Goal: Task Accomplishment & Management: Complete application form

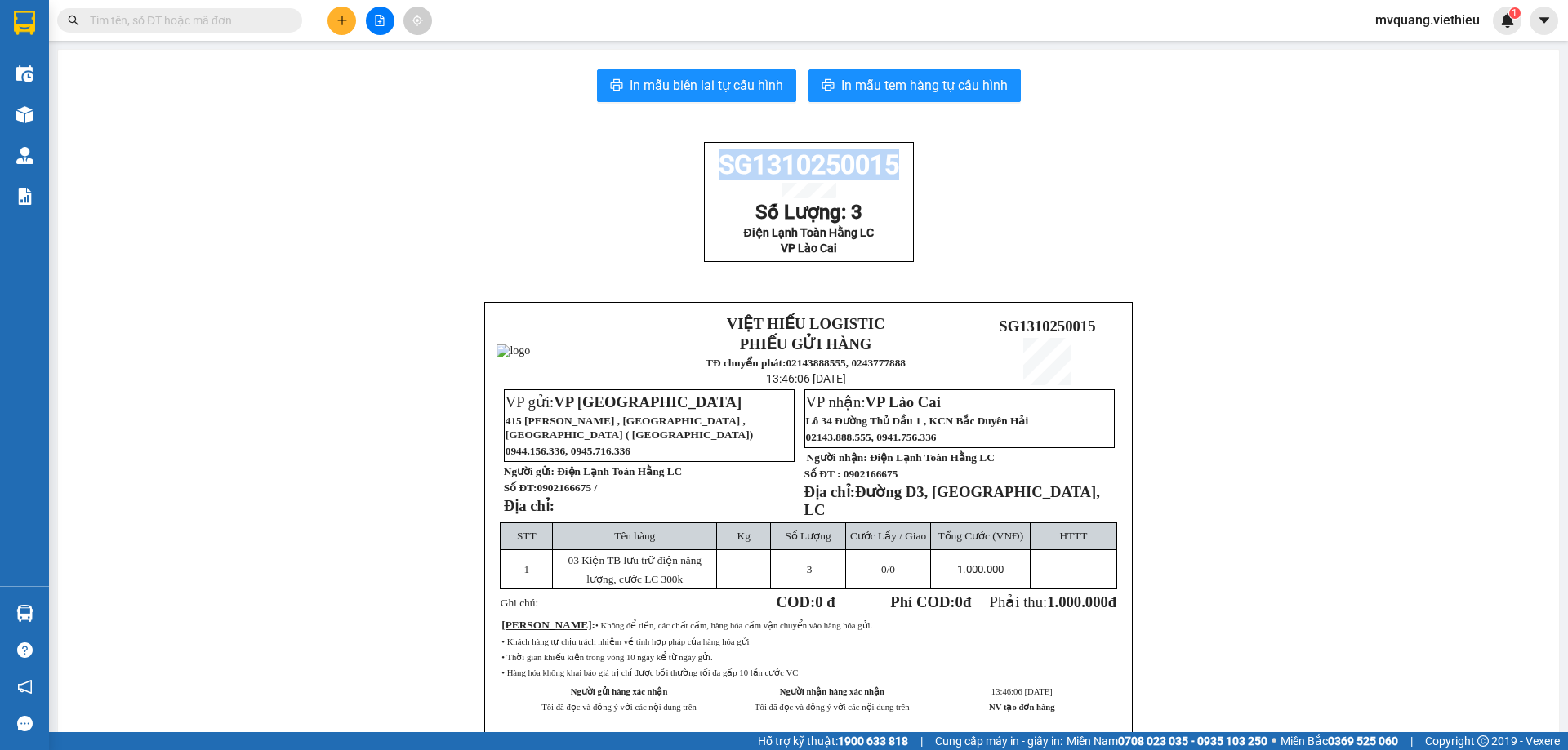
click at [343, 17] on icon "plus" at bounding box center [342, 20] width 11 height 11
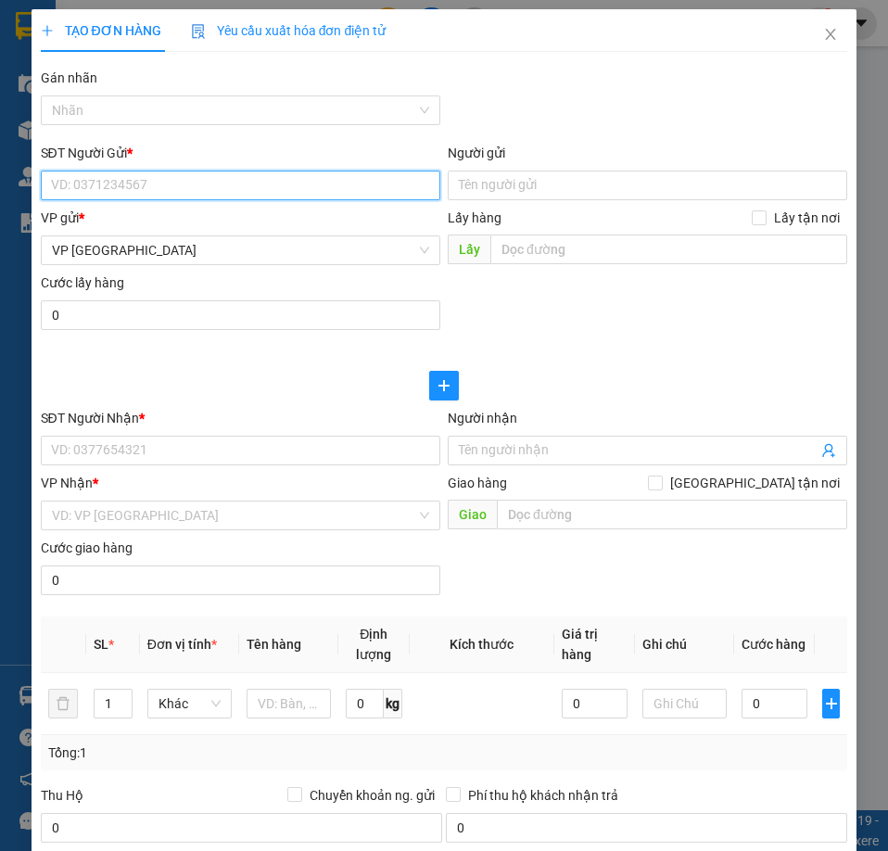
click at [236, 171] on input "SĐT Người Gửi *" at bounding box center [241, 186] width 400 height 30
paste input "0394486534"
type input "0394486534"
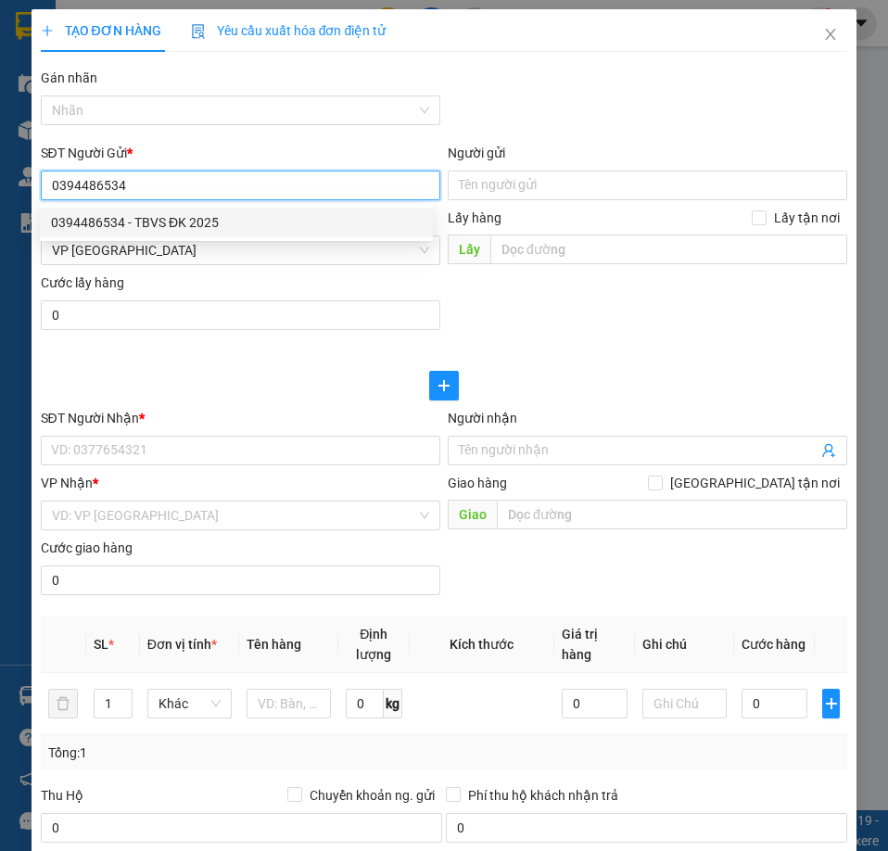
click at [132, 212] on div "0394486534 - TBVS ĐK 2025" at bounding box center [236, 222] width 371 height 20
type input "TBVS ĐK 2025"
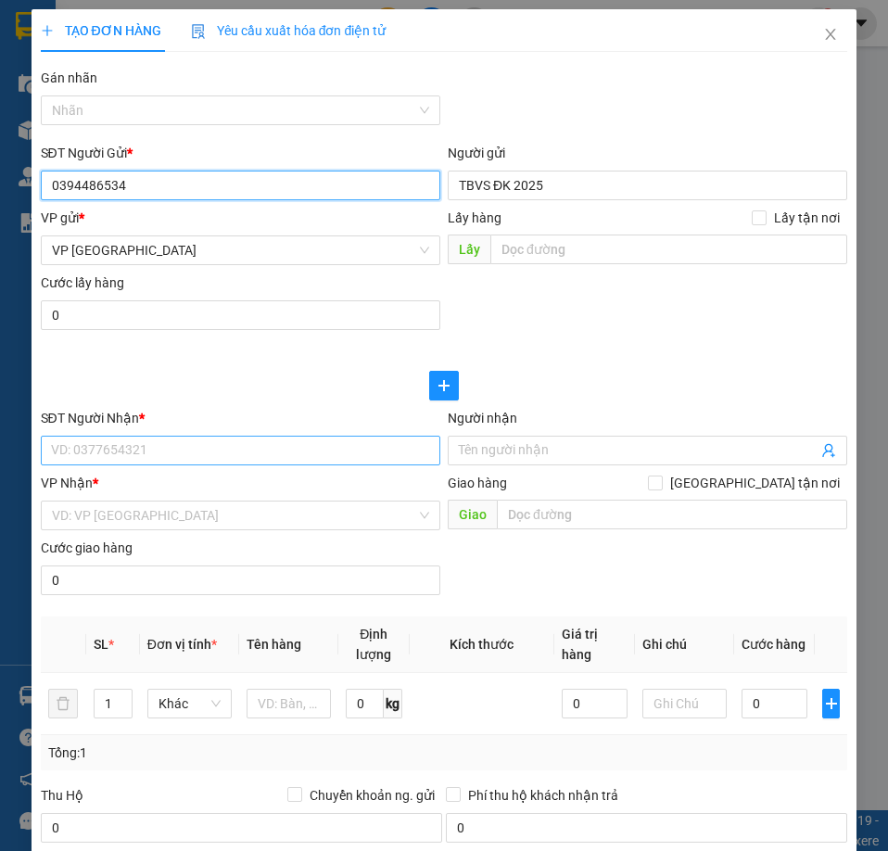
type input "0394486534"
click at [129, 437] on input "SĐT Người Nhận *" at bounding box center [241, 451] width 400 height 30
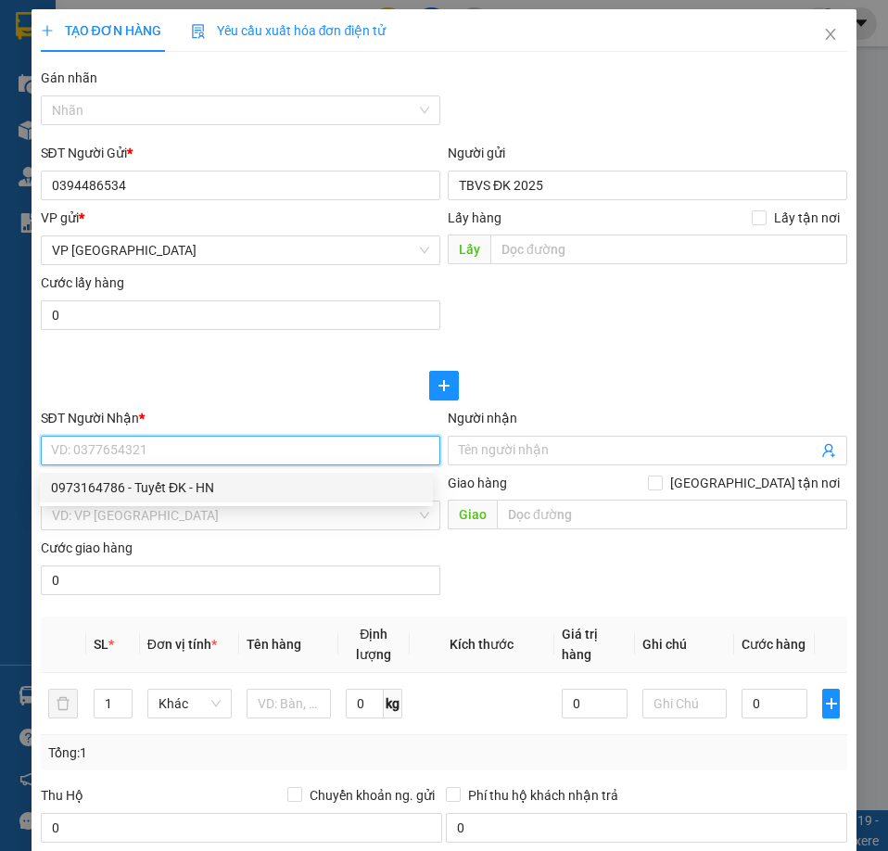
click at [172, 482] on div "0973164786 - Tuyết ĐK - HN" at bounding box center [236, 488] width 371 height 20
type input "0973164786"
type input "Tuyết ĐK - HN"
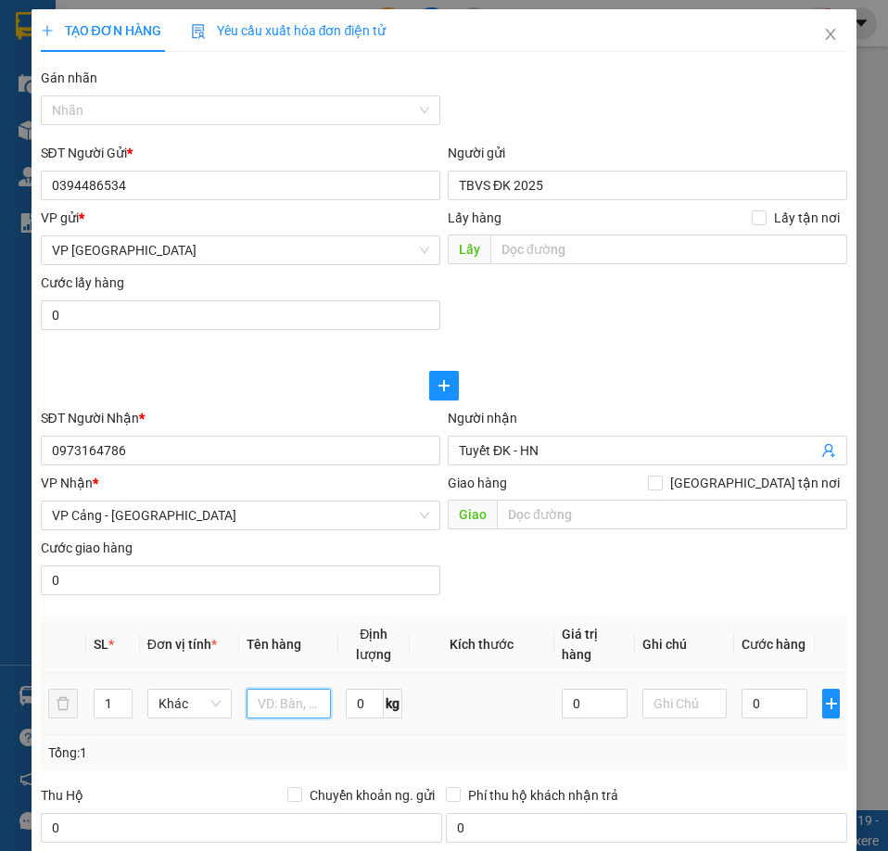
click at [288, 710] on input "text" at bounding box center [289, 704] width 84 height 30
paste input ""4 Kiện - TBVS ĐK ( ko kiểm hàng bên trong )""
type input ""4 Kiện - TBVS ĐK ( ko kiểm hàng bên trong )""
click at [117, 694] on span "up" at bounding box center [122, 699] width 11 height 11
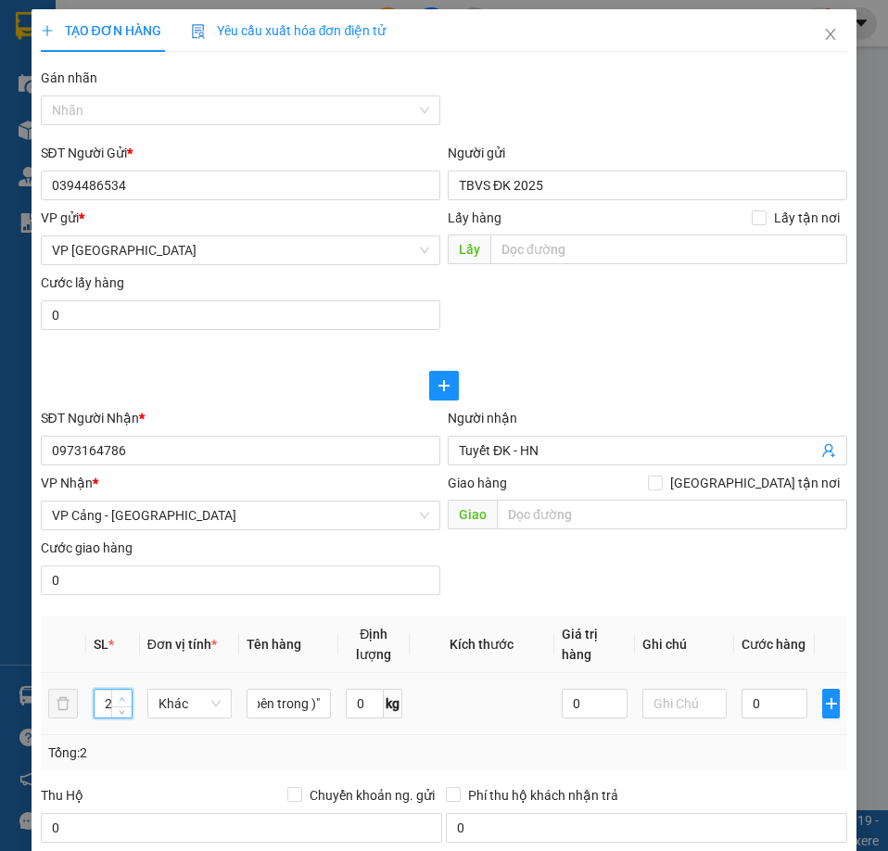
scroll to position [0, 0]
click at [117, 694] on span "up" at bounding box center [122, 699] width 11 height 11
type input "4"
click at [117, 694] on span "up" at bounding box center [122, 699] width 11 height 11
click at [767, 709] on input "0" at bounding box center [775, 704] width 66 height 30
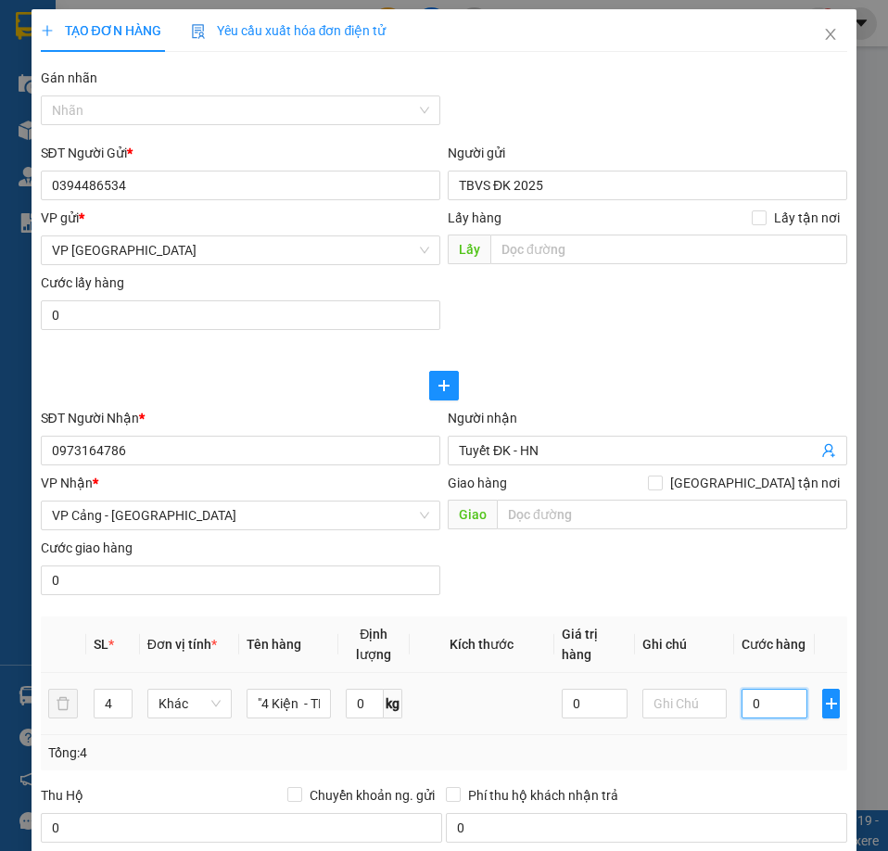
type input "3"
type input "30"
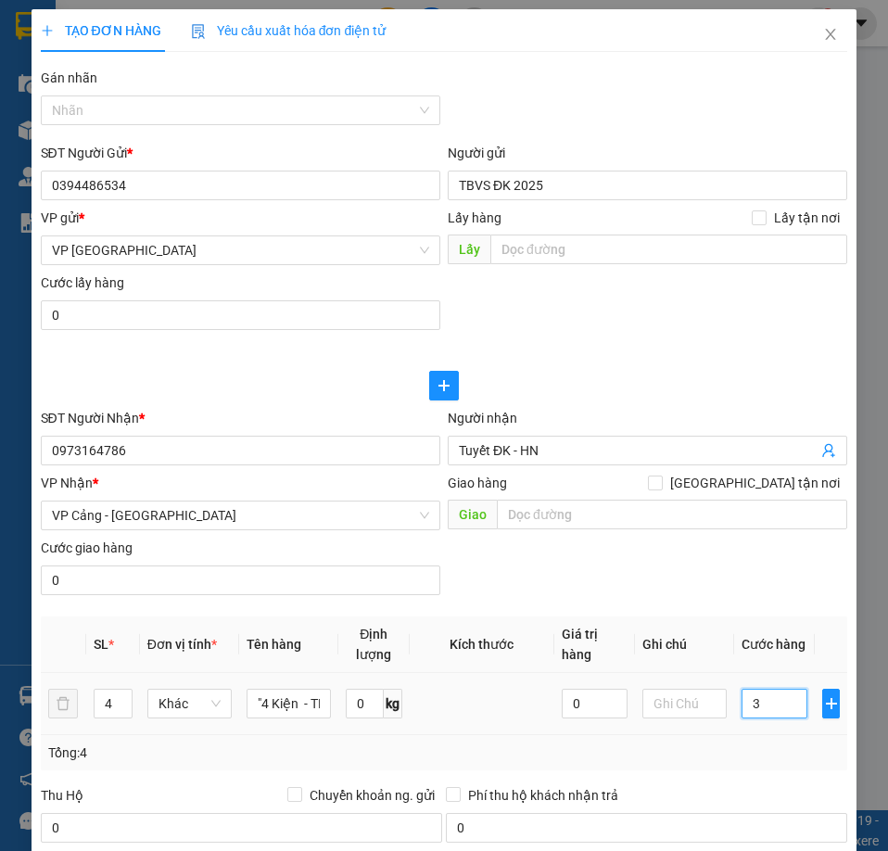
type input "30"
type input "300"
type input "3.000"
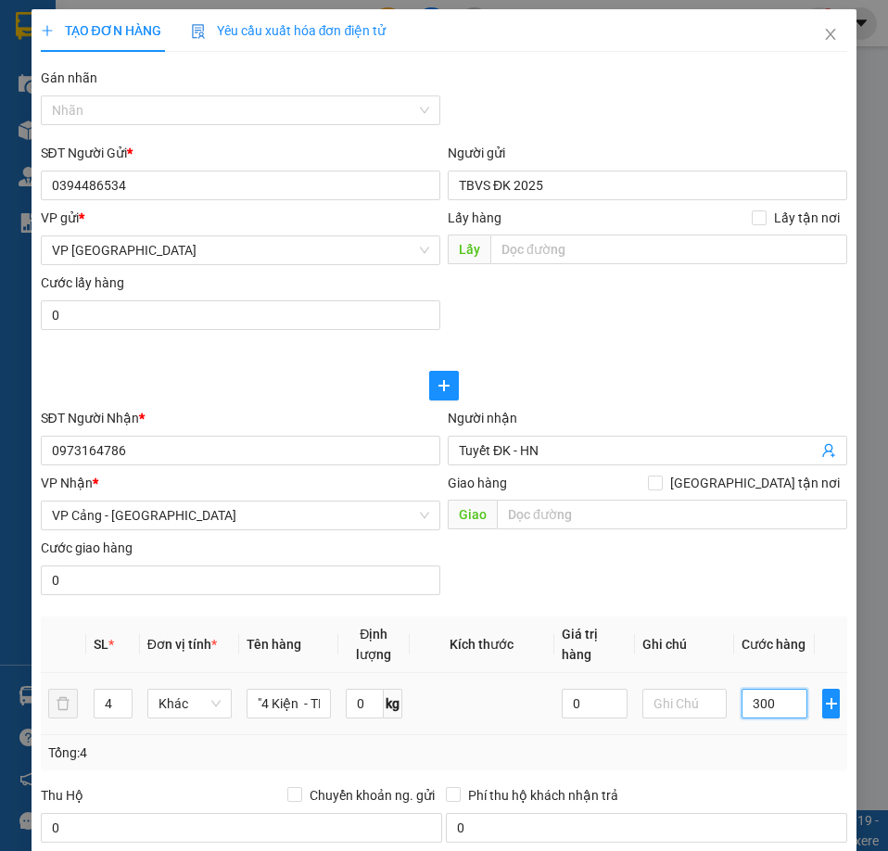
type input "3.000"
type input "30.000"
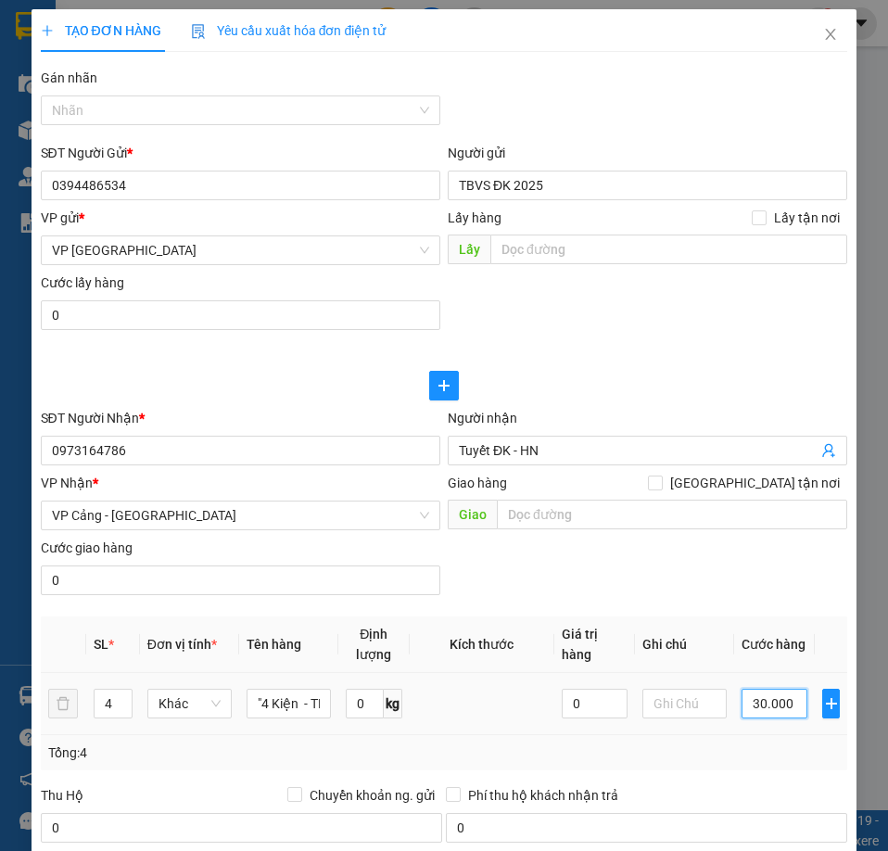
type input "300.000"
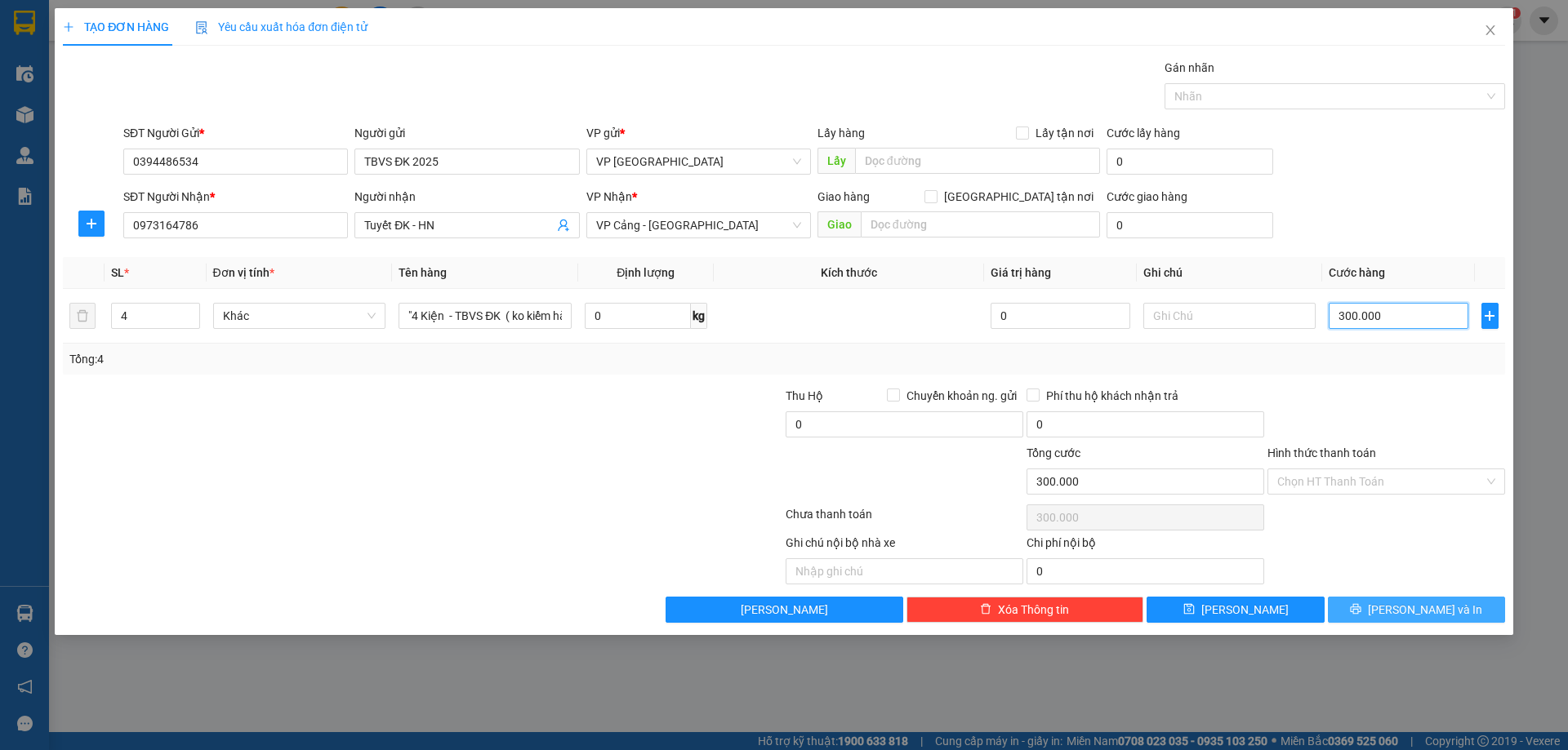
type input "300.000"
click at [1432, 604] on span "[PERSON_NAME] và In" at bounding box center [1424, 610] width 114 height 18
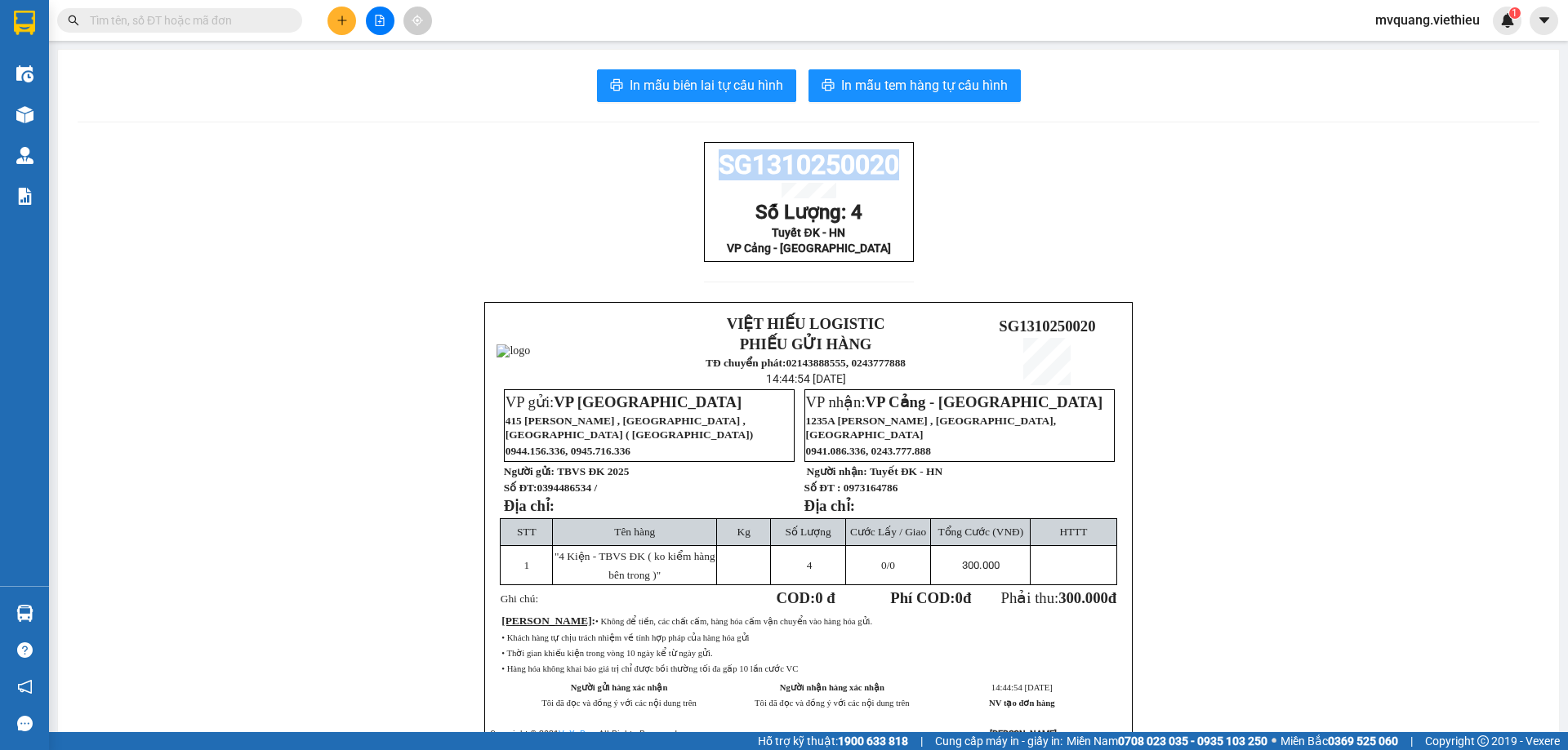
drag, startPoint x: 708, startPoint y: 174, endPoint x: 890, endPoint y: 184, distance: 182.3
click at [890, 180] on p "SG1310250020" at bounding box center [808, 165] width 200 height 31
copy span "SG1310250020"
click at [930, 82] on span "In mẫu tem hàng tự cấu hình" at bounding box center [924, 85] width 166 height 20
click at [681, 88] on span "In mẫu biên lai tự cấu hình" at bounding box center [706, 85] width 153 height 20
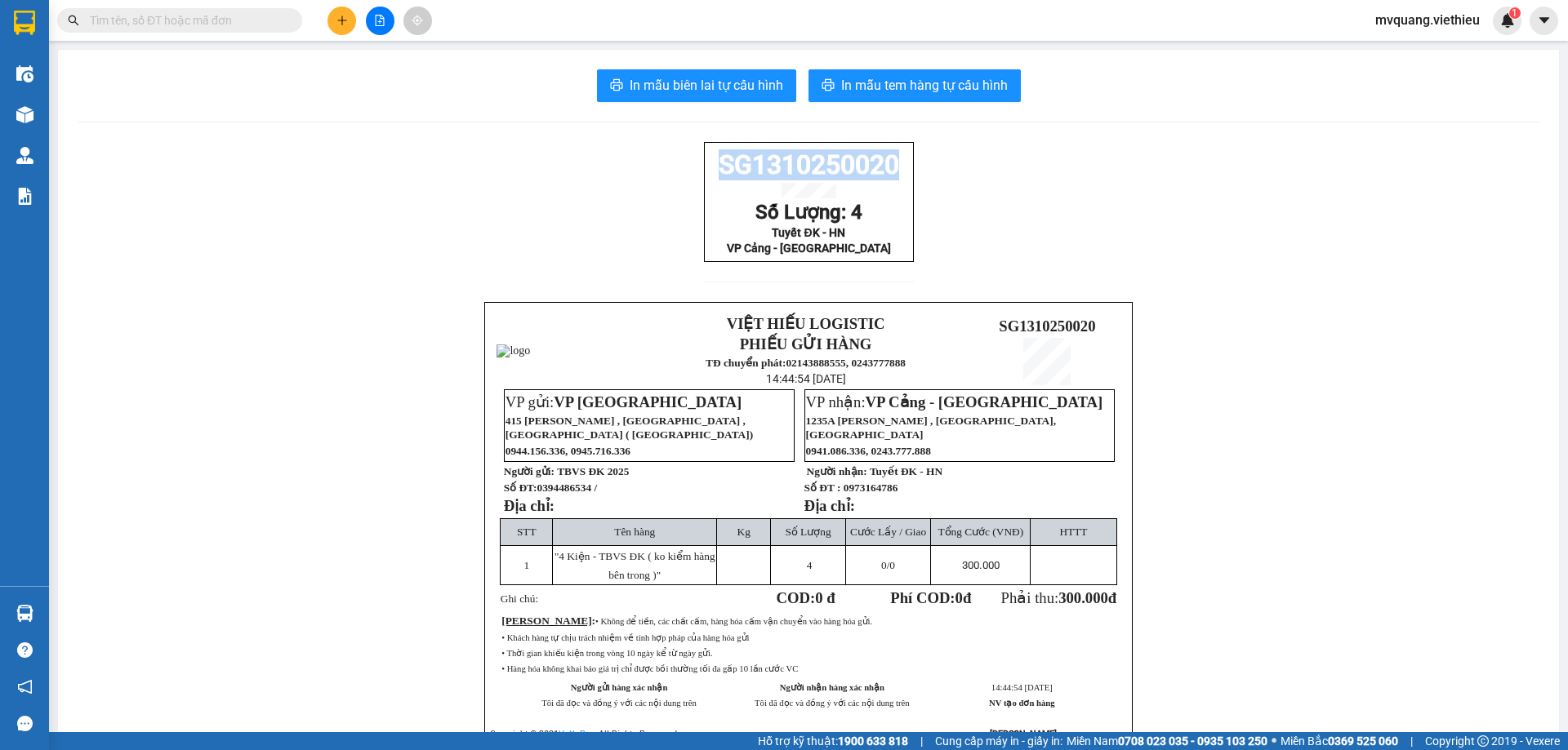
click at [339, 21] on icon "plus" at bounding box center [342, 20] width 11 height 11
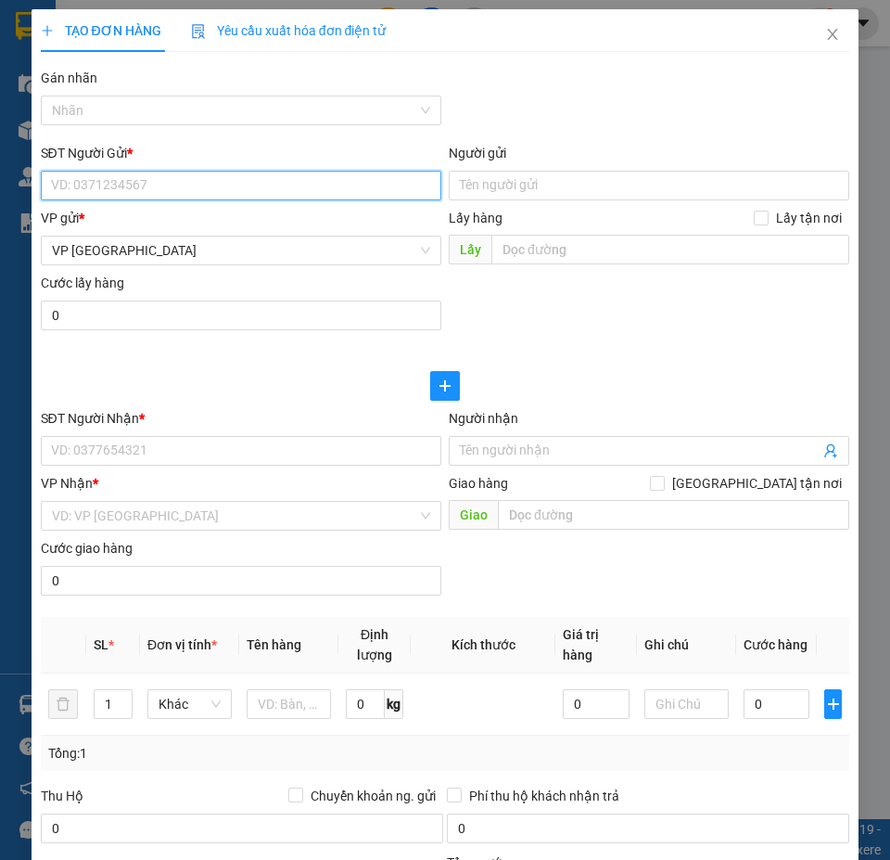
click at [148, 182] on input "SĐT Người Gửi *" at bounding box center [241, 186] width 401 height 30
paste input "0941236737"
type input "0941236737"
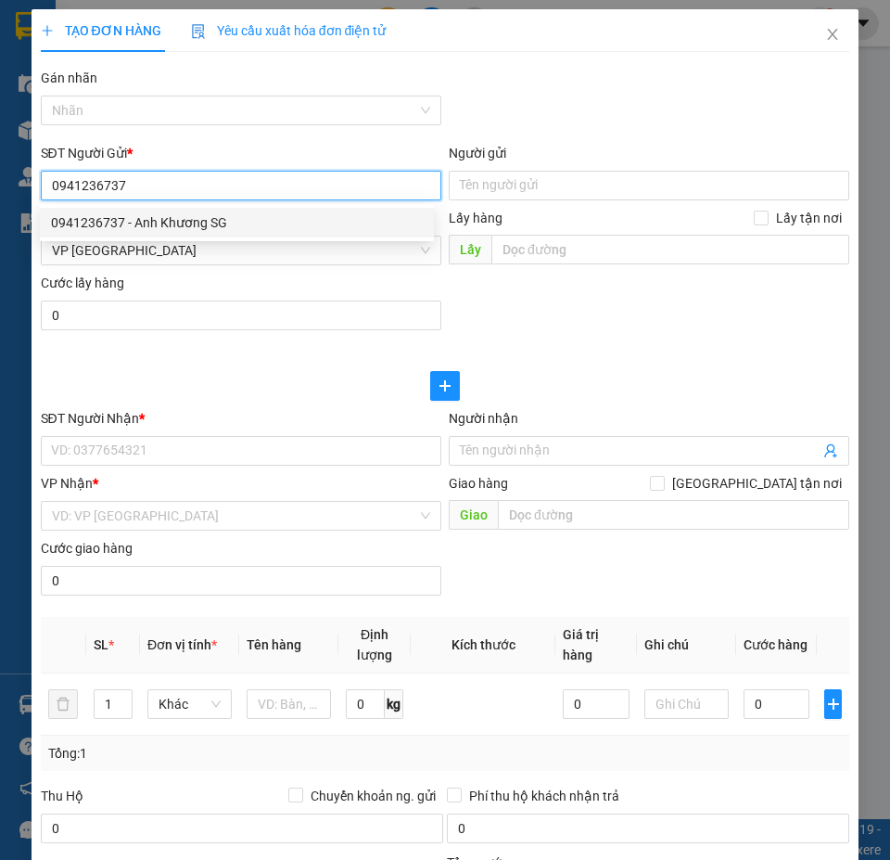
click at [153, 223] on div "0941236737 - Anh Khương SG" at bounding box center [237, 222] width 372 height 20
type input "Anh Khương SG"
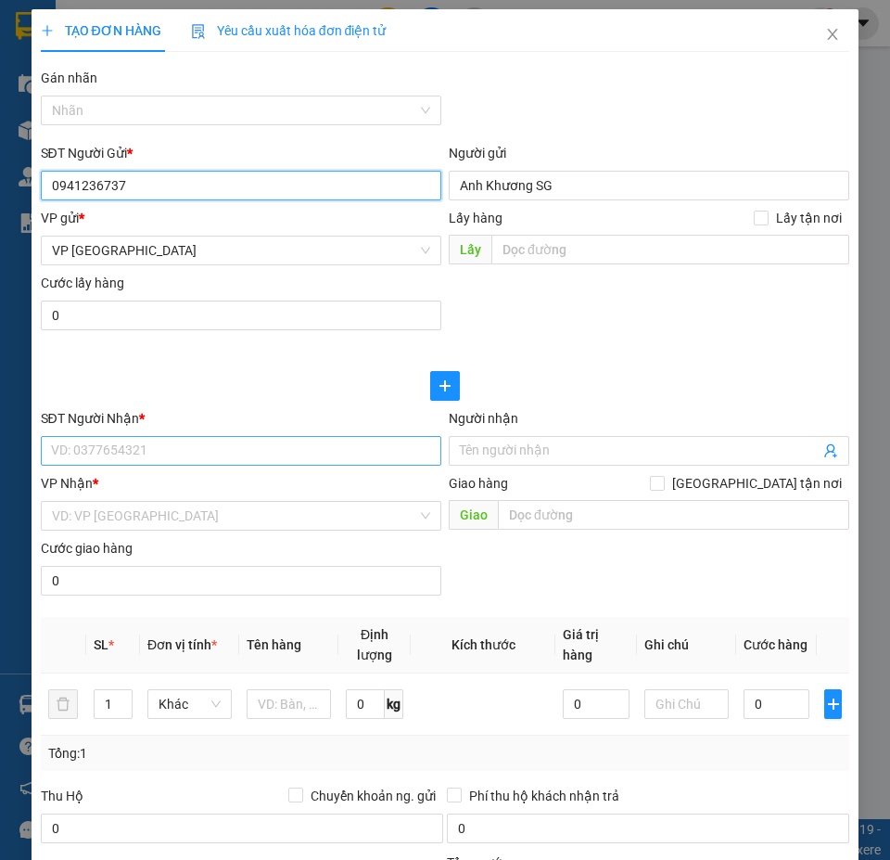
type input "0941236737"
click at [124, 437] on input "SĐT Người Nhận *" at bounding box center [241, 451] width 401 height 30
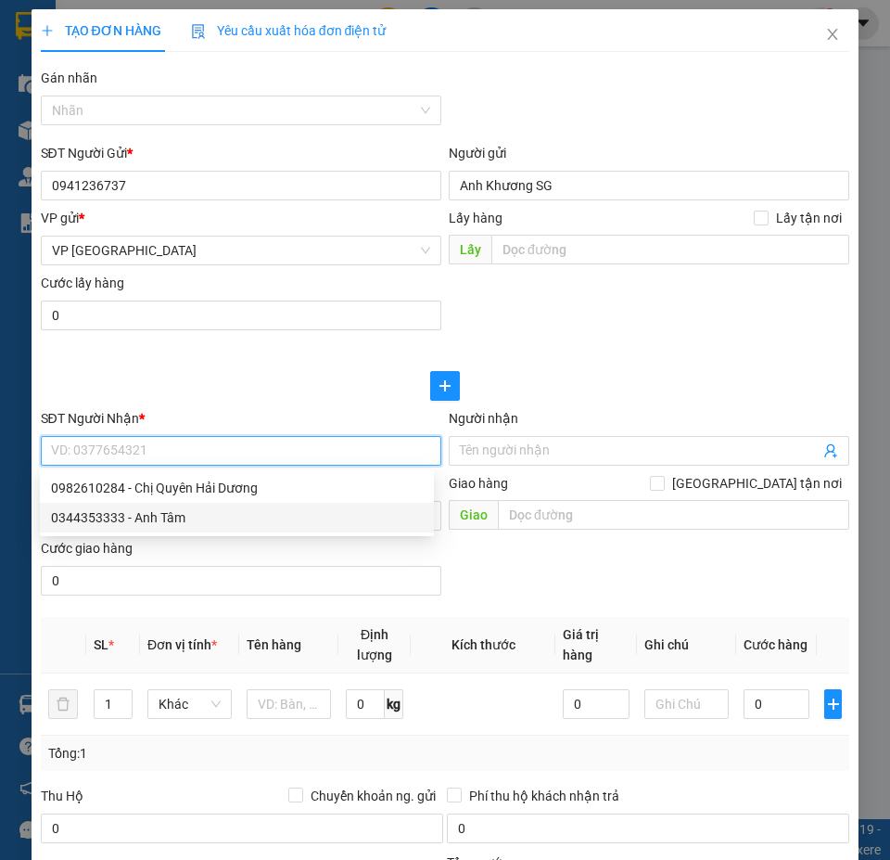
click at [154, 513] on div "0344353333 - Anh Tâm" at bounding box center [237, 517] width 372 height 20
type input "0344353333"
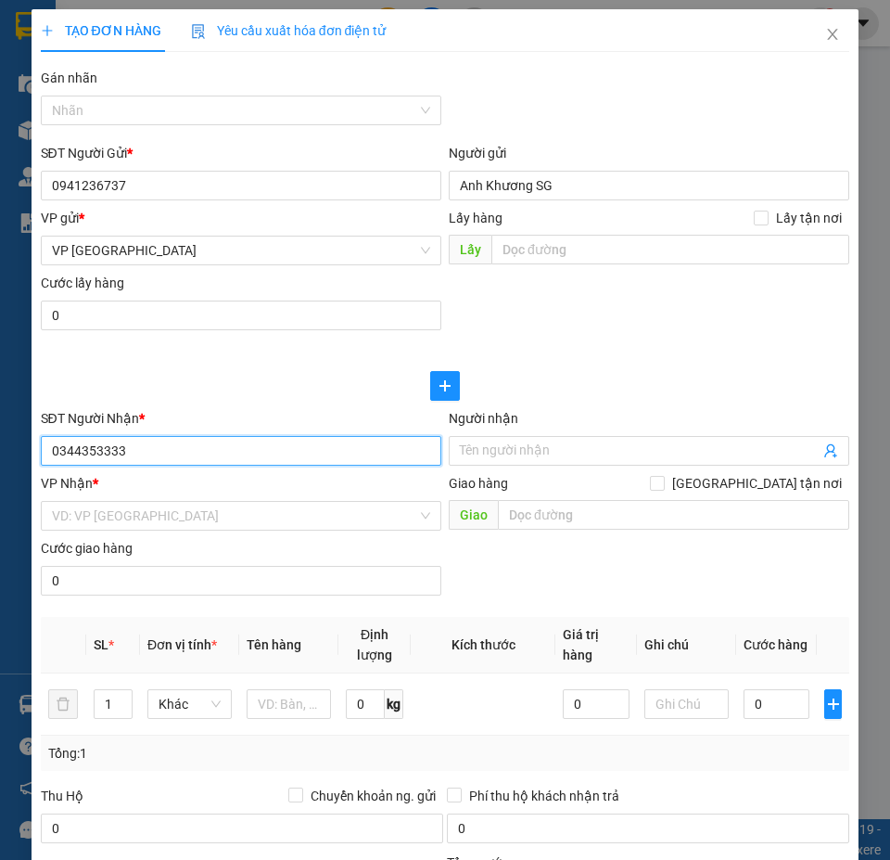
type input "Anh Tâm"
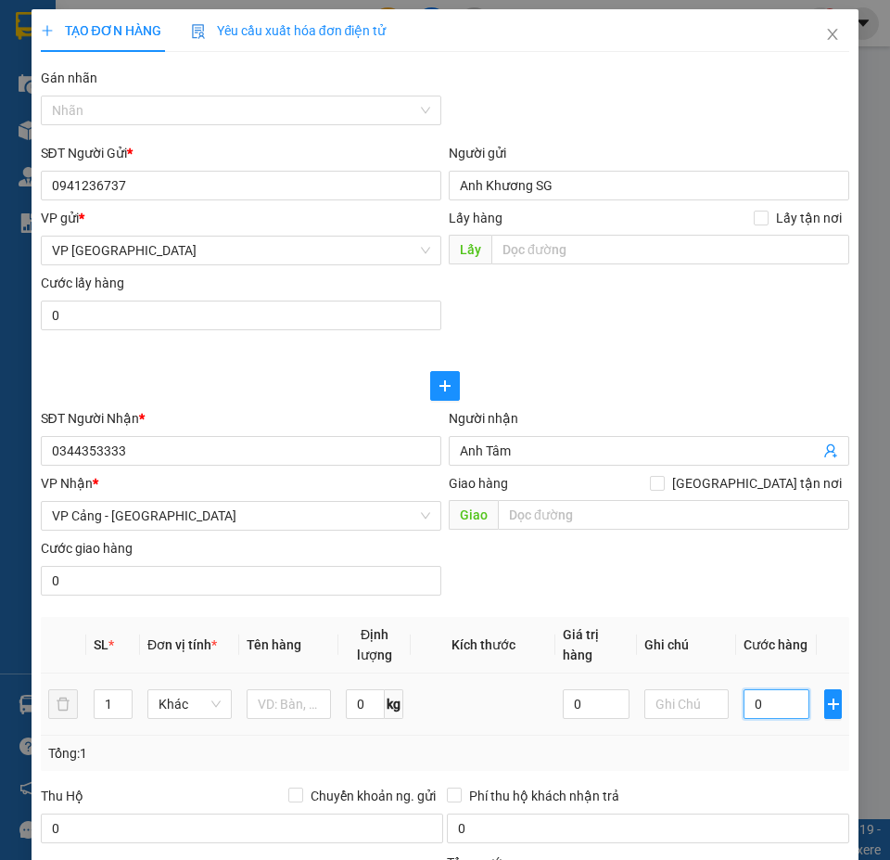
click at [779, 698] on input "0" at bounding box center [777, 704] width 67 height 30
type input "1"
type input "12"
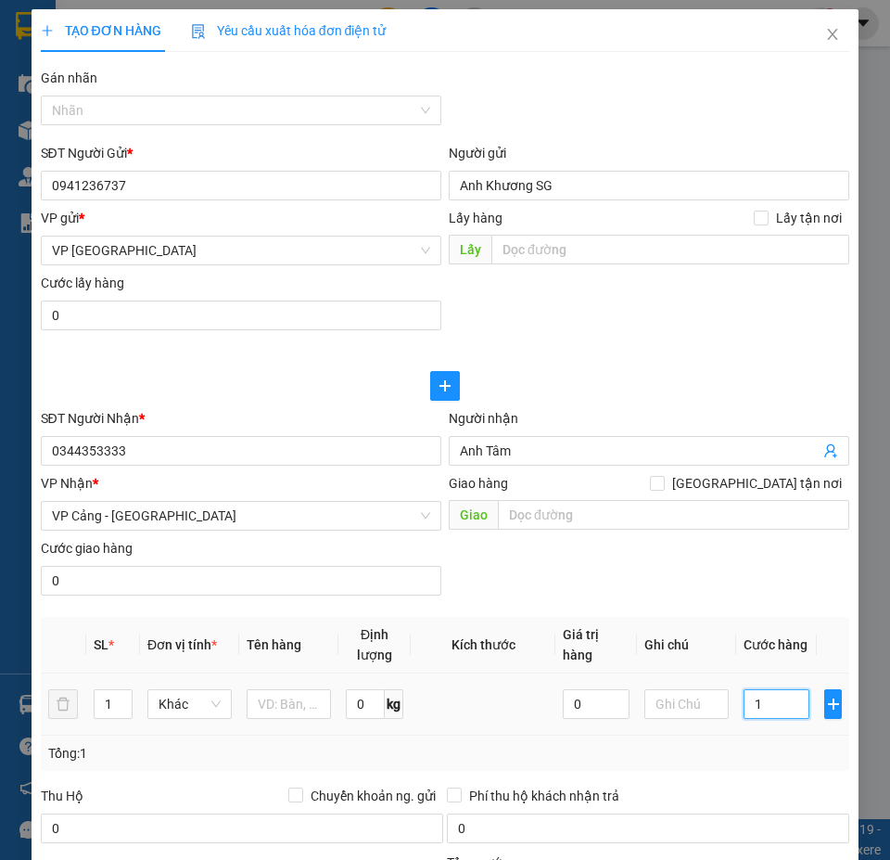
type input "12"
type input "120"
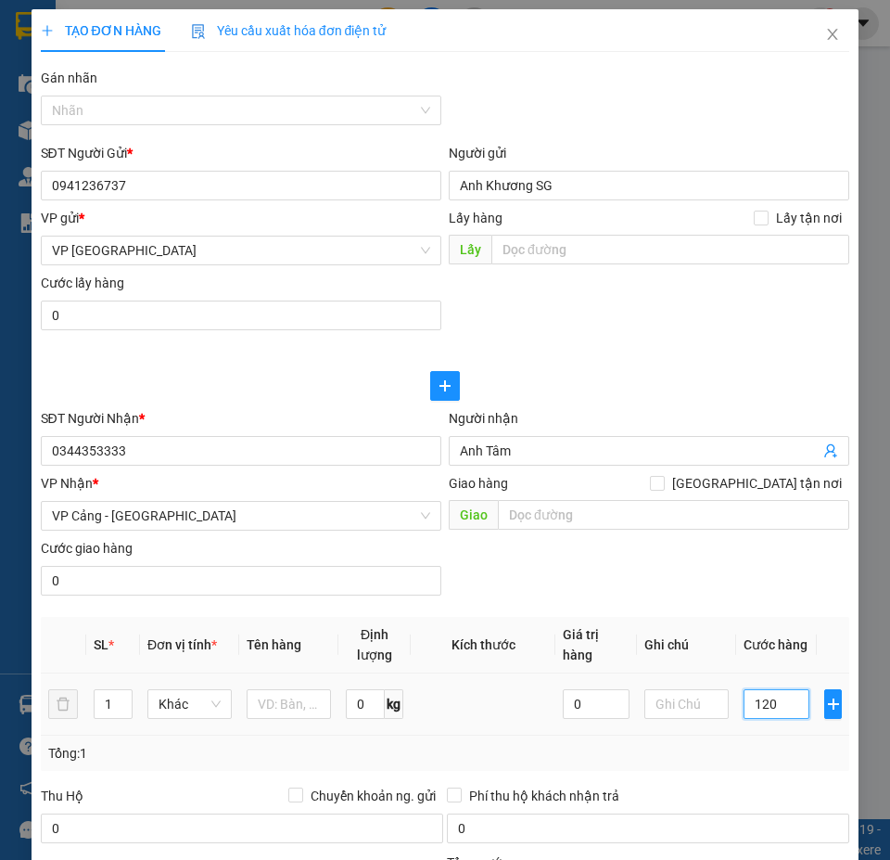
type input "1.200"
type input "12.000"
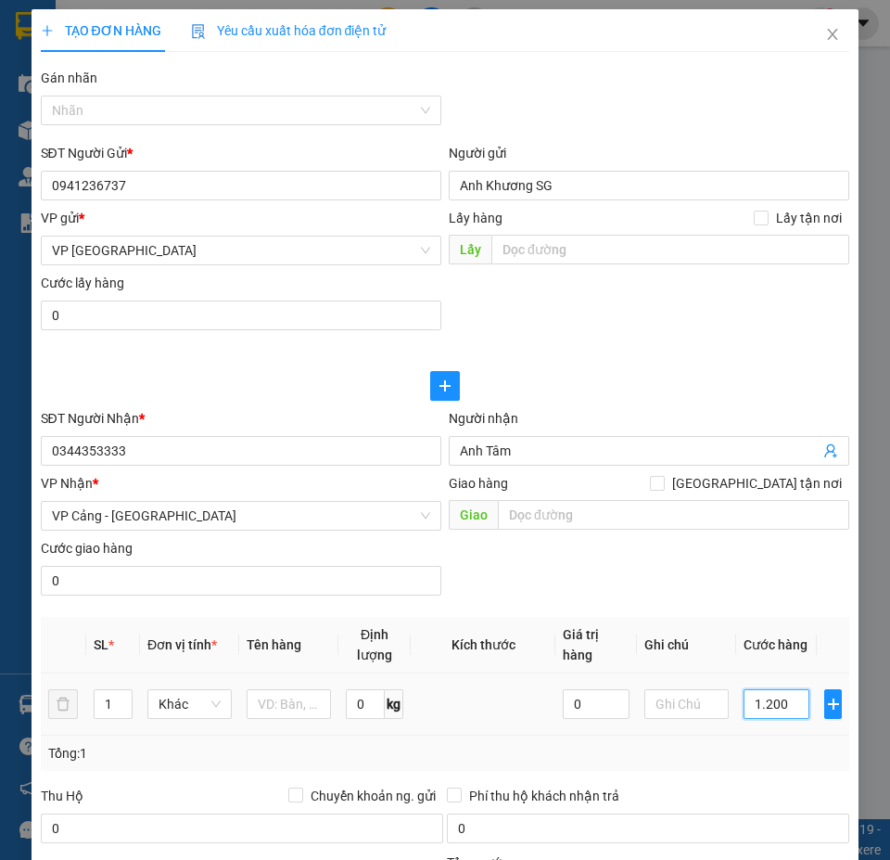
type input "12.000"
type input "120.000"
type input "1.200.000"
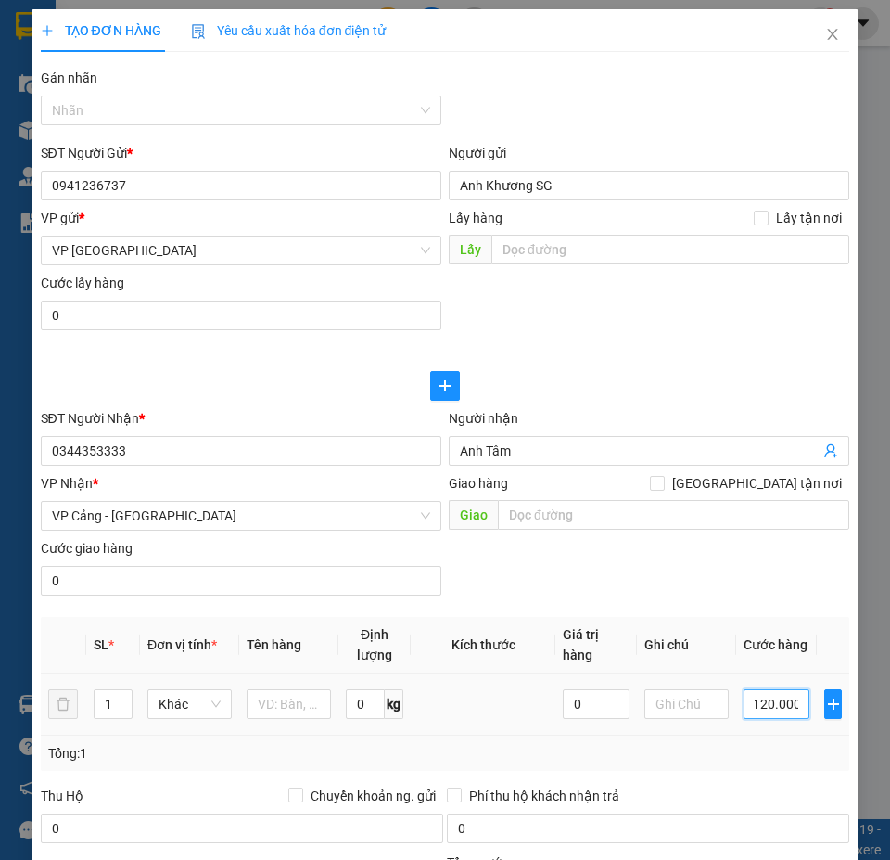
type input "1.200.000"
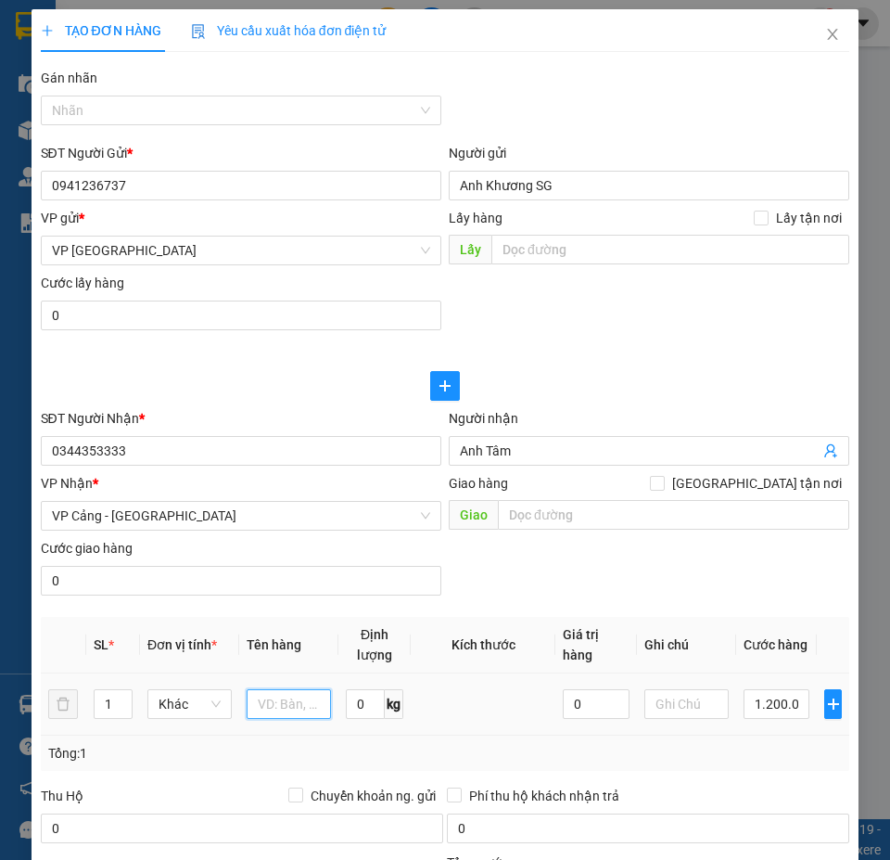
click at [279, 704] on input "text" at bounding box center [289, 704] width 84 height 30
paste input ""23 kiện túi nilon đã tt cước ""
type input ""23 kiện túi nilon đã tt cước ""
click at [103, 704] on input "1" at bounding box center [113, 704] width 37 height 28
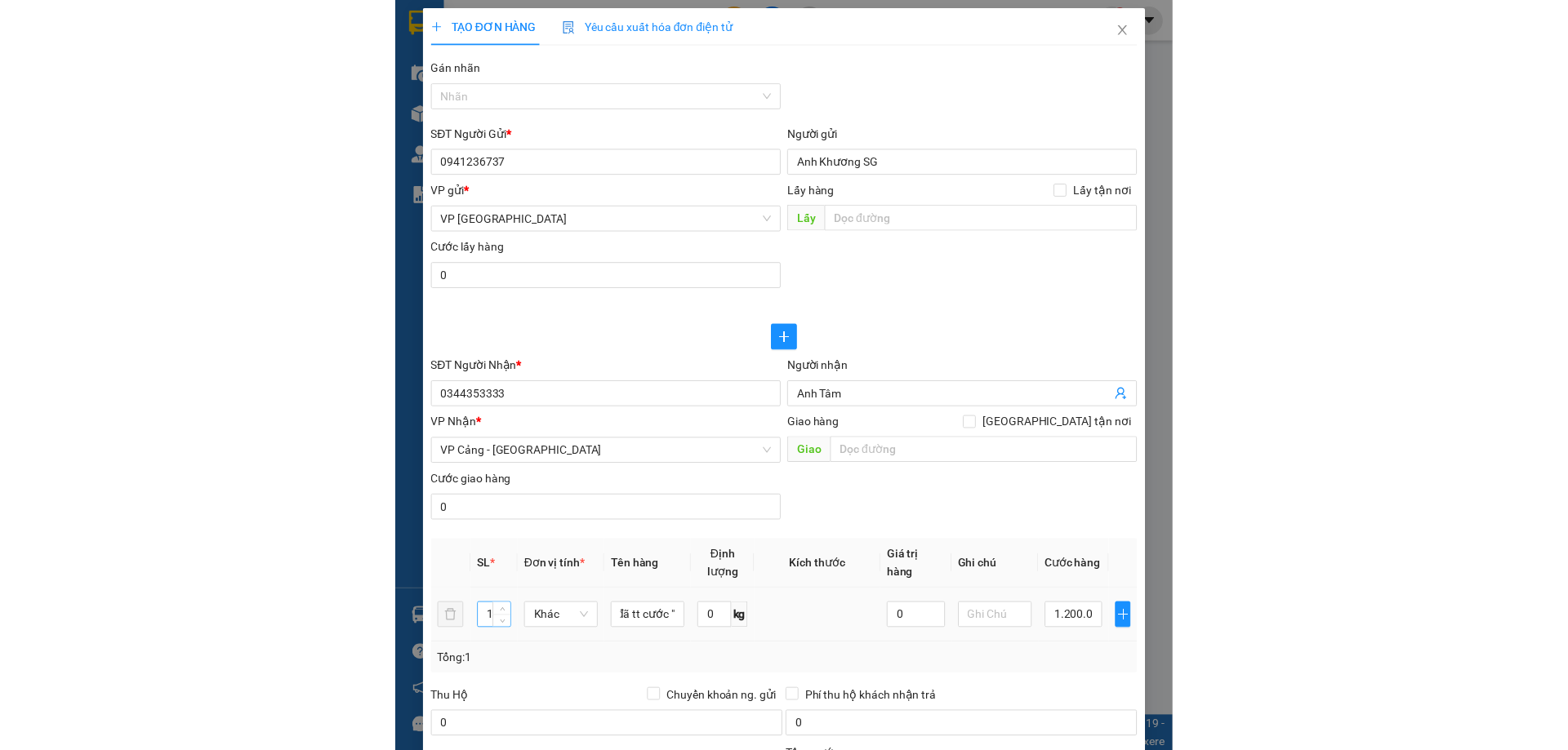
scroll to position [0, 0]
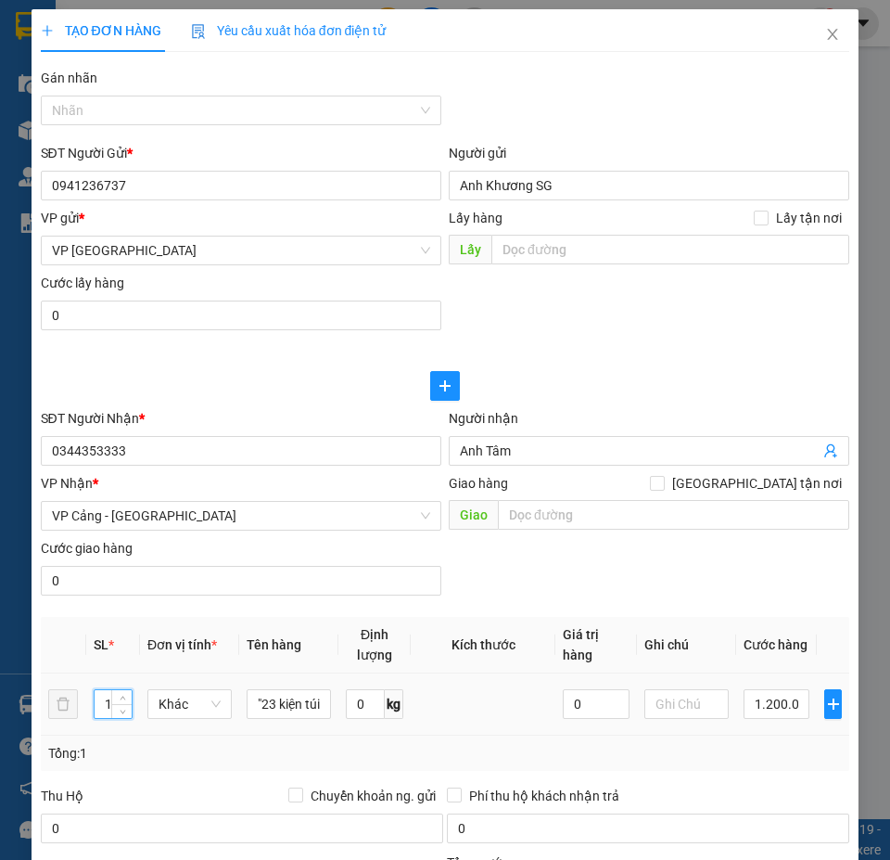
click at [108, 704] on input "1" at bounding box center [113, 704] width 37 height 28
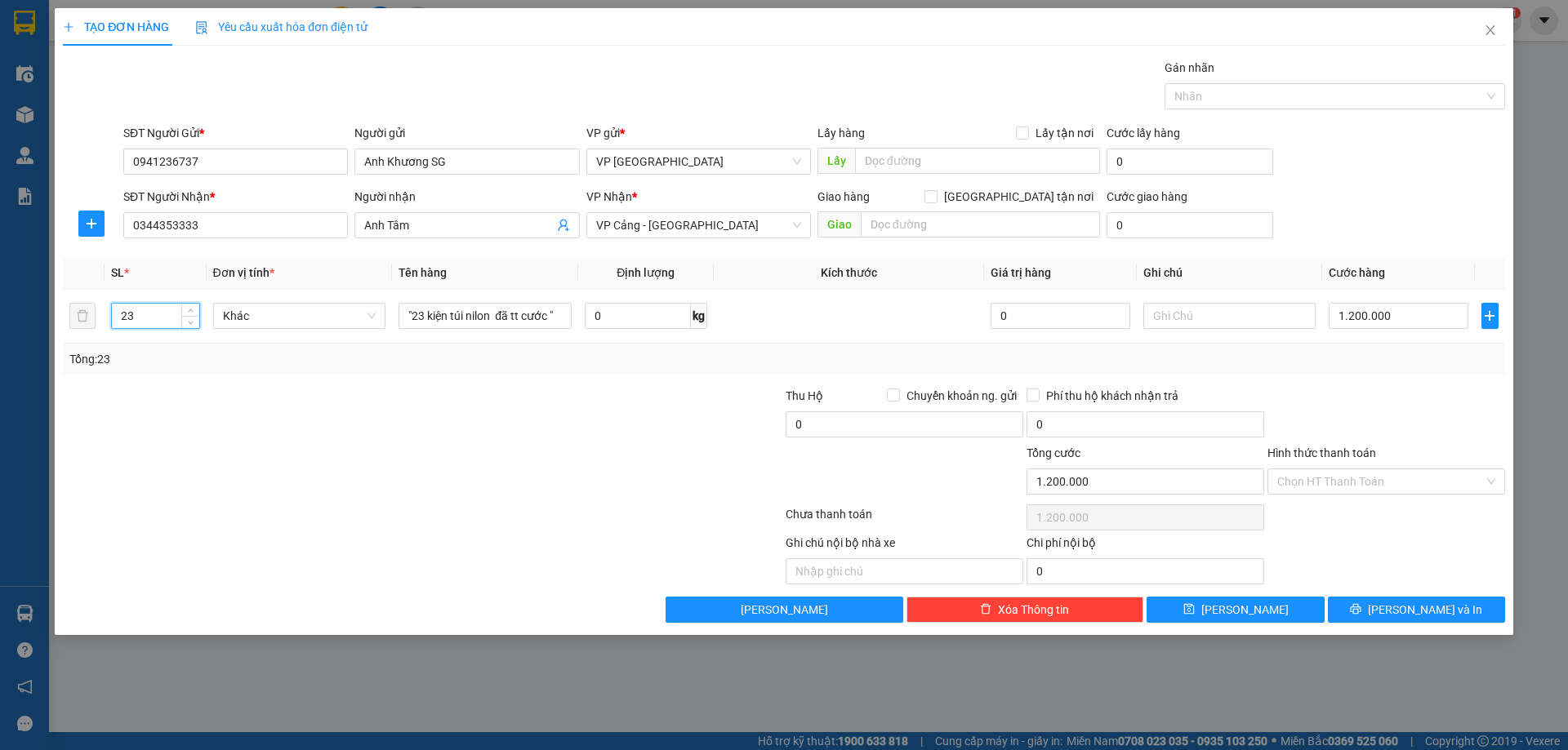
type input "23"
click at [1334, 474] on input "Hình thức thanh toán" at bounding box center [1380, 482] width 207 height 25
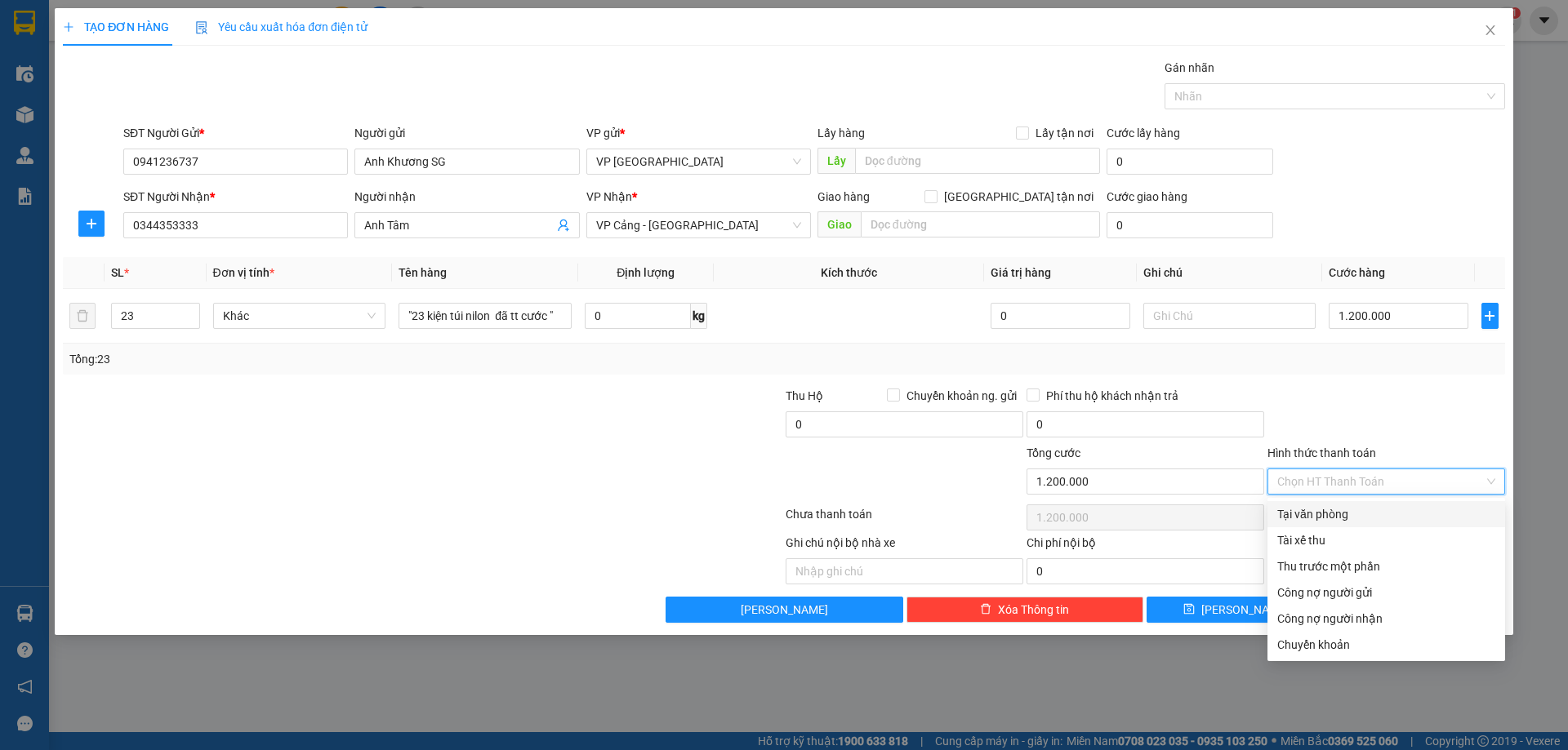
click at [1325, 518] on div "Tại văn phòng" at bounding box center [1387, 514] width 218 height 18
type input "0"
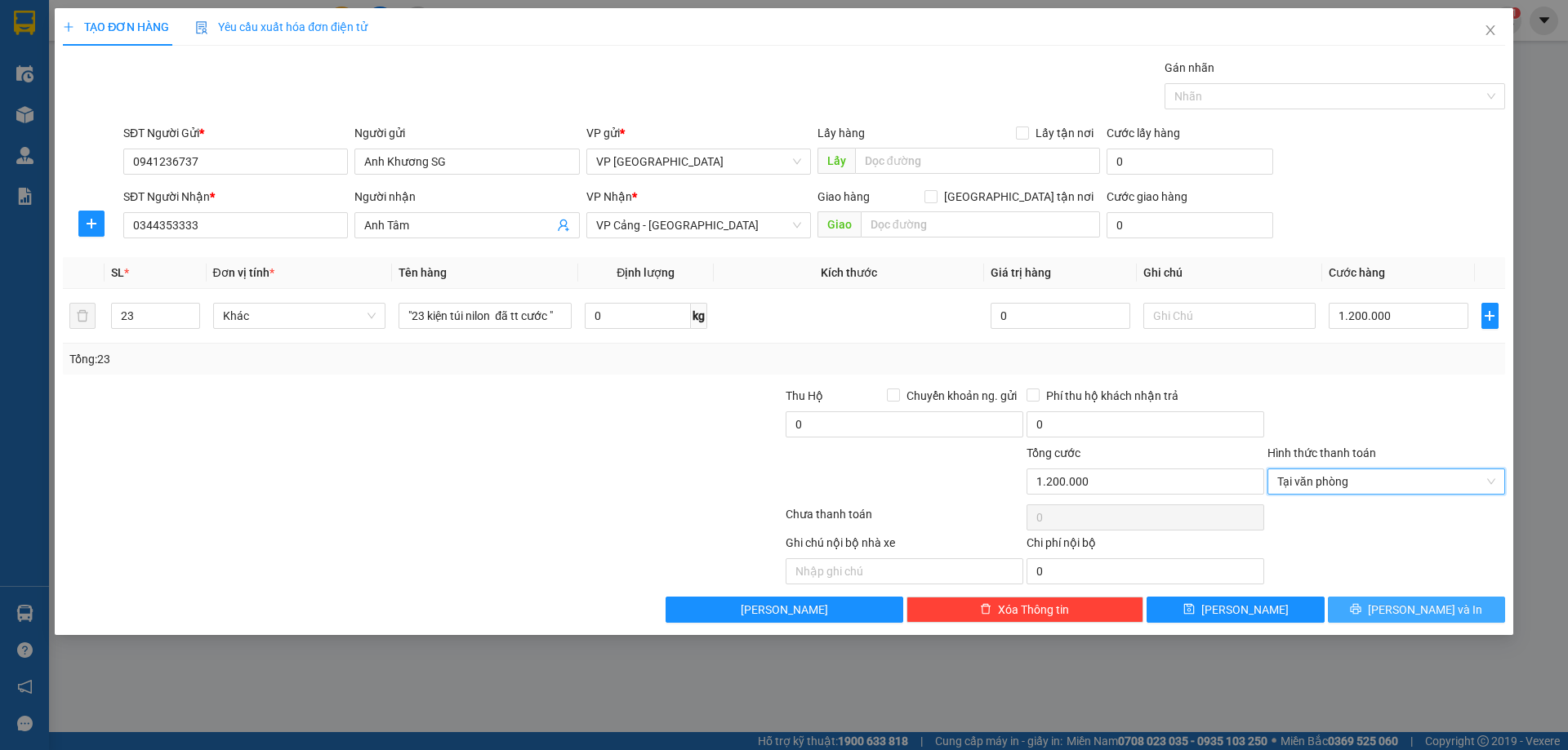
click at [1411, 613] on span "[PERSON_NAME] và In" at bounding box center [1424, 610] width 114 height 18
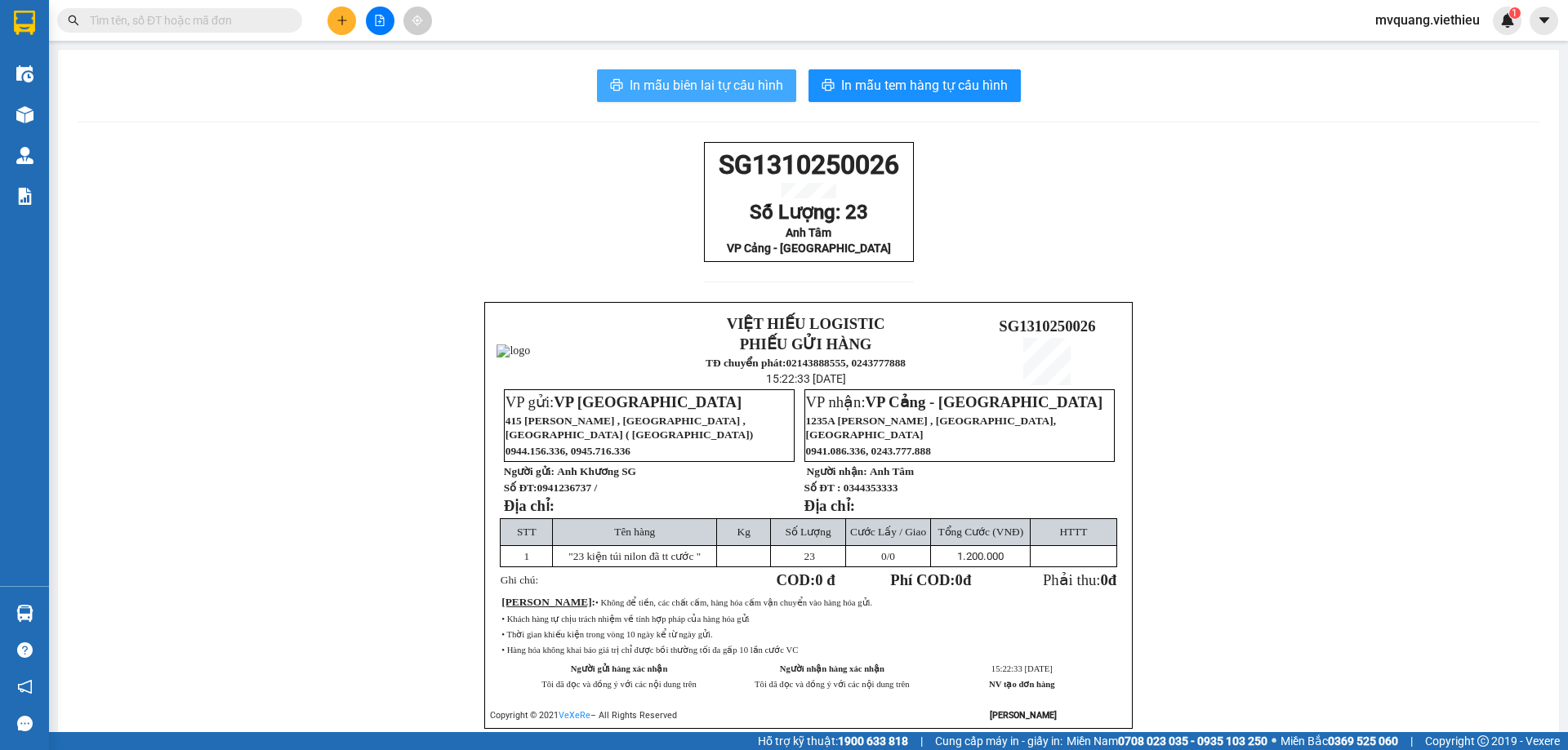
click at [698, 83] on span "In mẫu biên lai tự cấu hình" at bounding box center [706, 85] width 153 height 20
drag, startPoint x: 721, startPoint y: 165, endPoint x: 892, endPoint y: 183, distance: 171.9
click at [892, 180] on p "SG1310250026" at bounding box center [808, 165] width 200 height 31
copy span "SG1310250026"
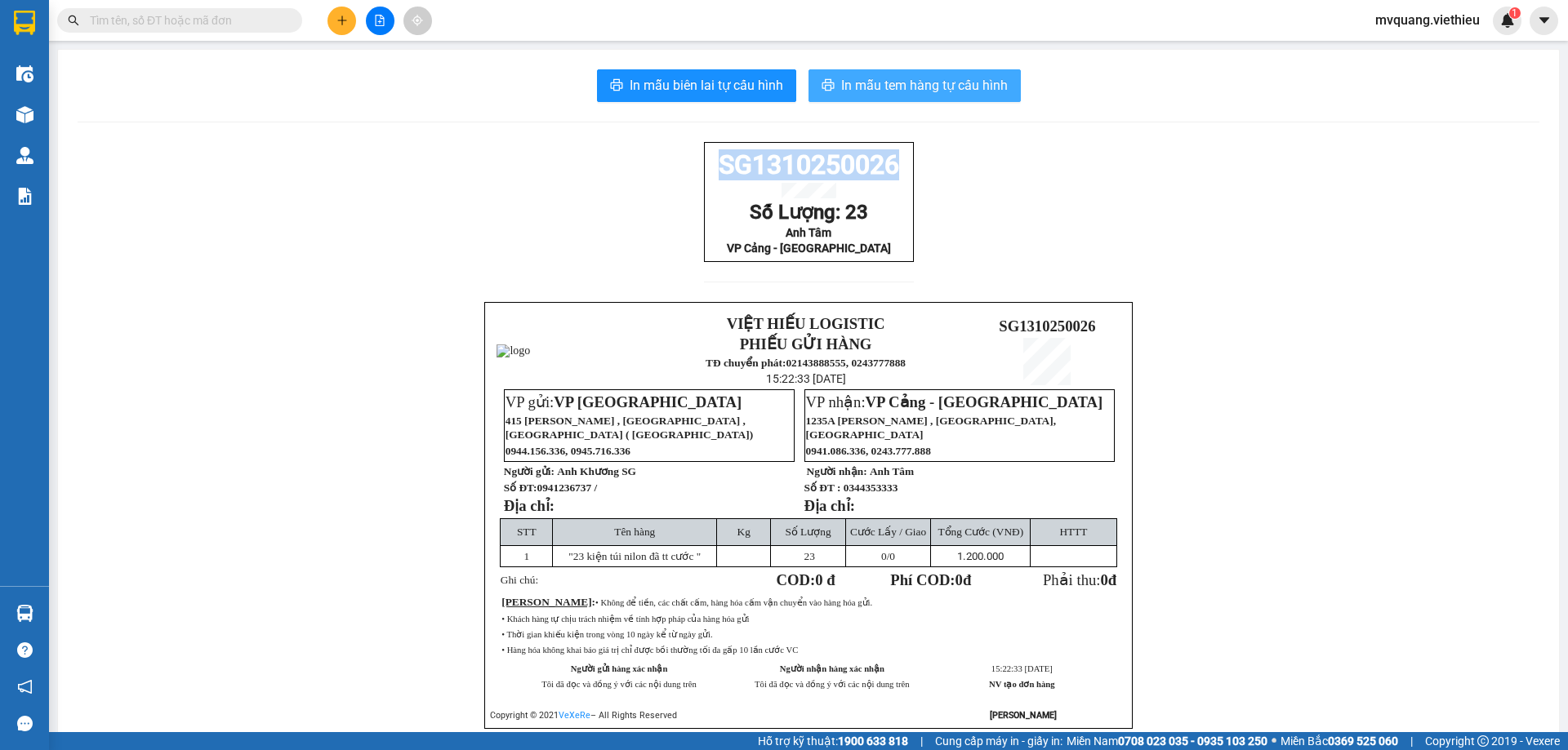
click at [966, 82] on span "In mẫu tem hàng tự cấu hình" at bounding box center [924, 85] width 166 height 20
copy span "SG1310250026"
